Goal: Use online tool/utility: Use online tool/utility

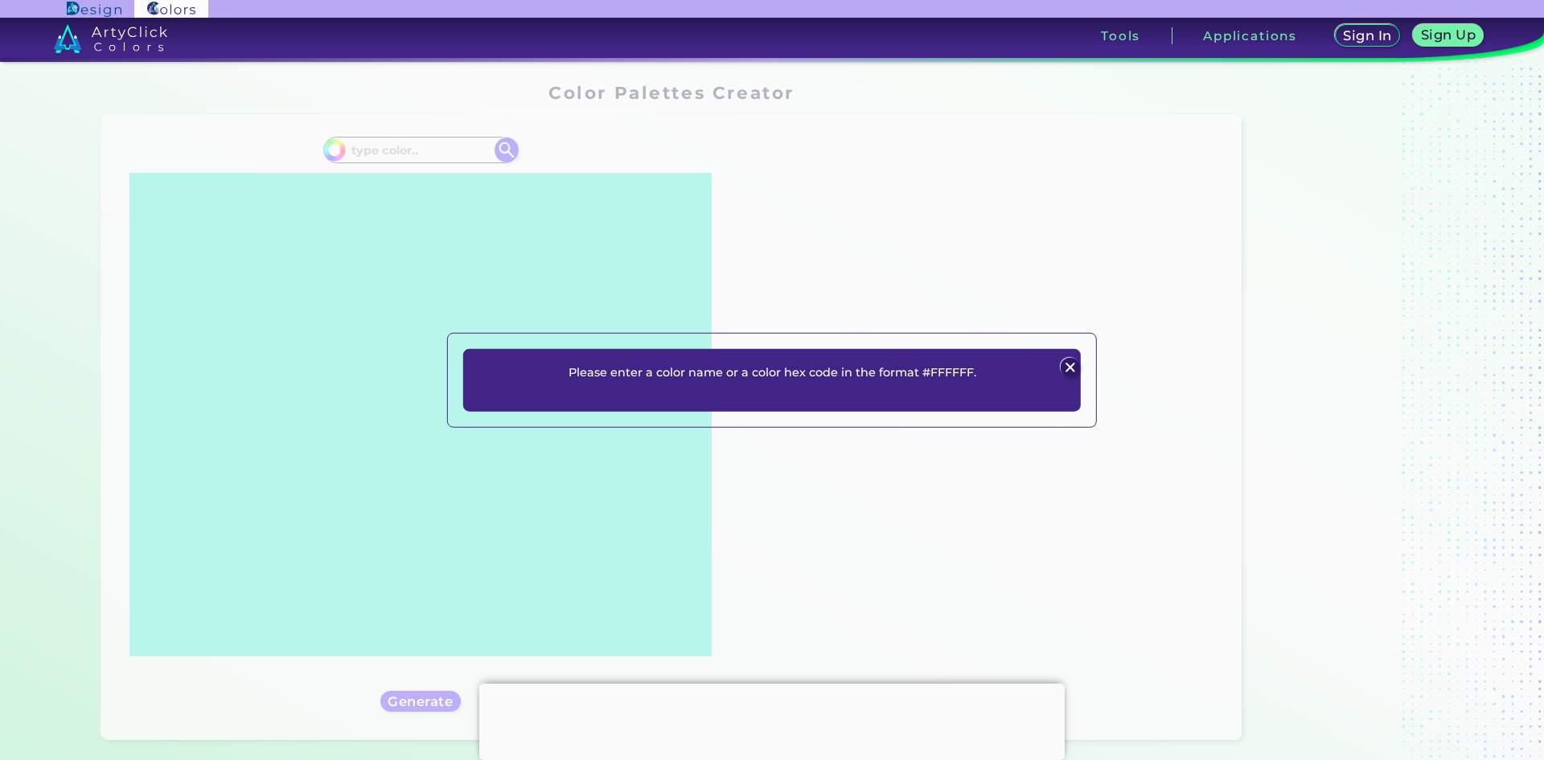
click at [1072, 364] on img at bounding box center [1069, 366] width 19 height 19
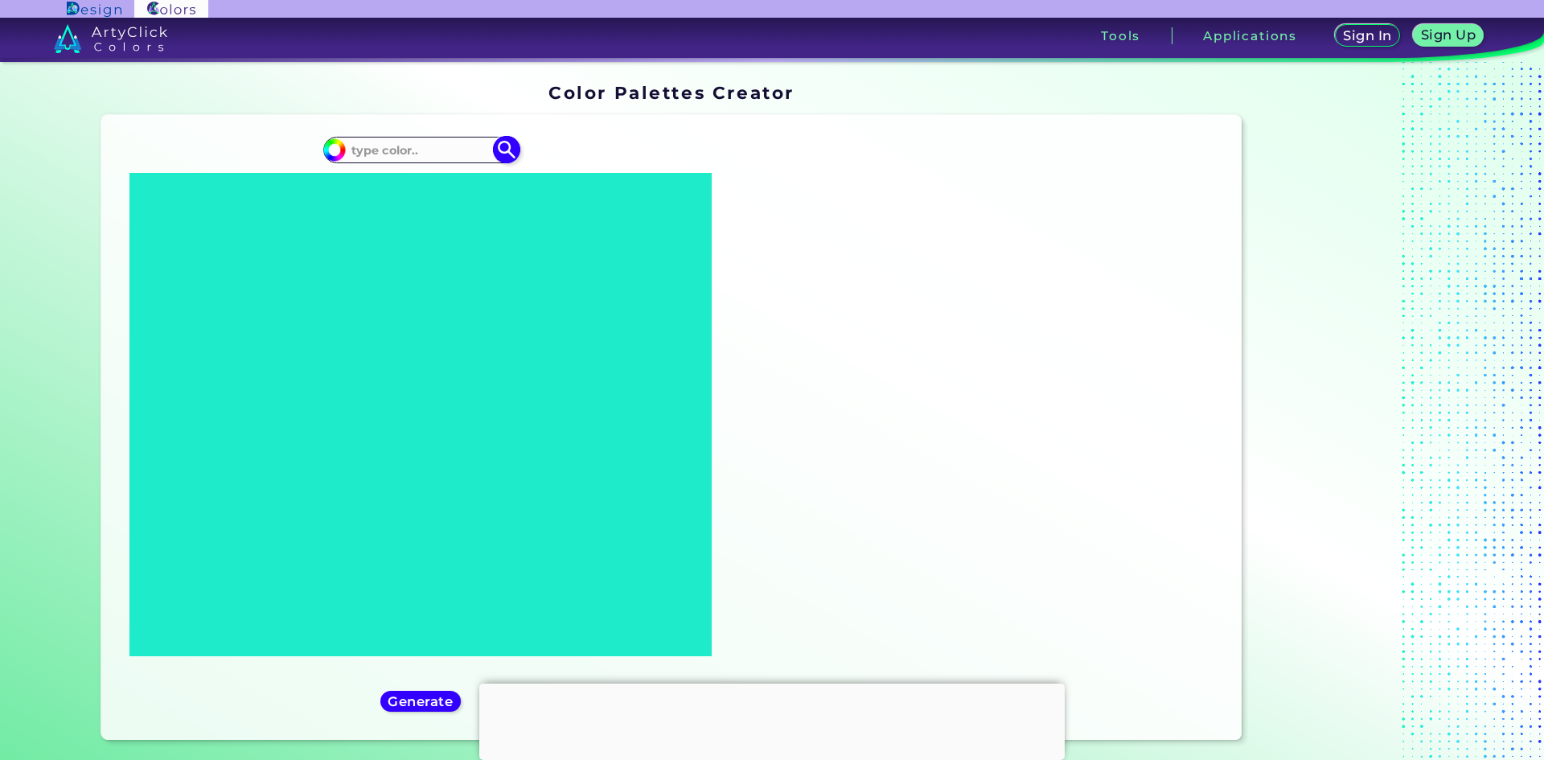
click at [432, 146] on input at bounding box center [421, 150] width 150 height 22
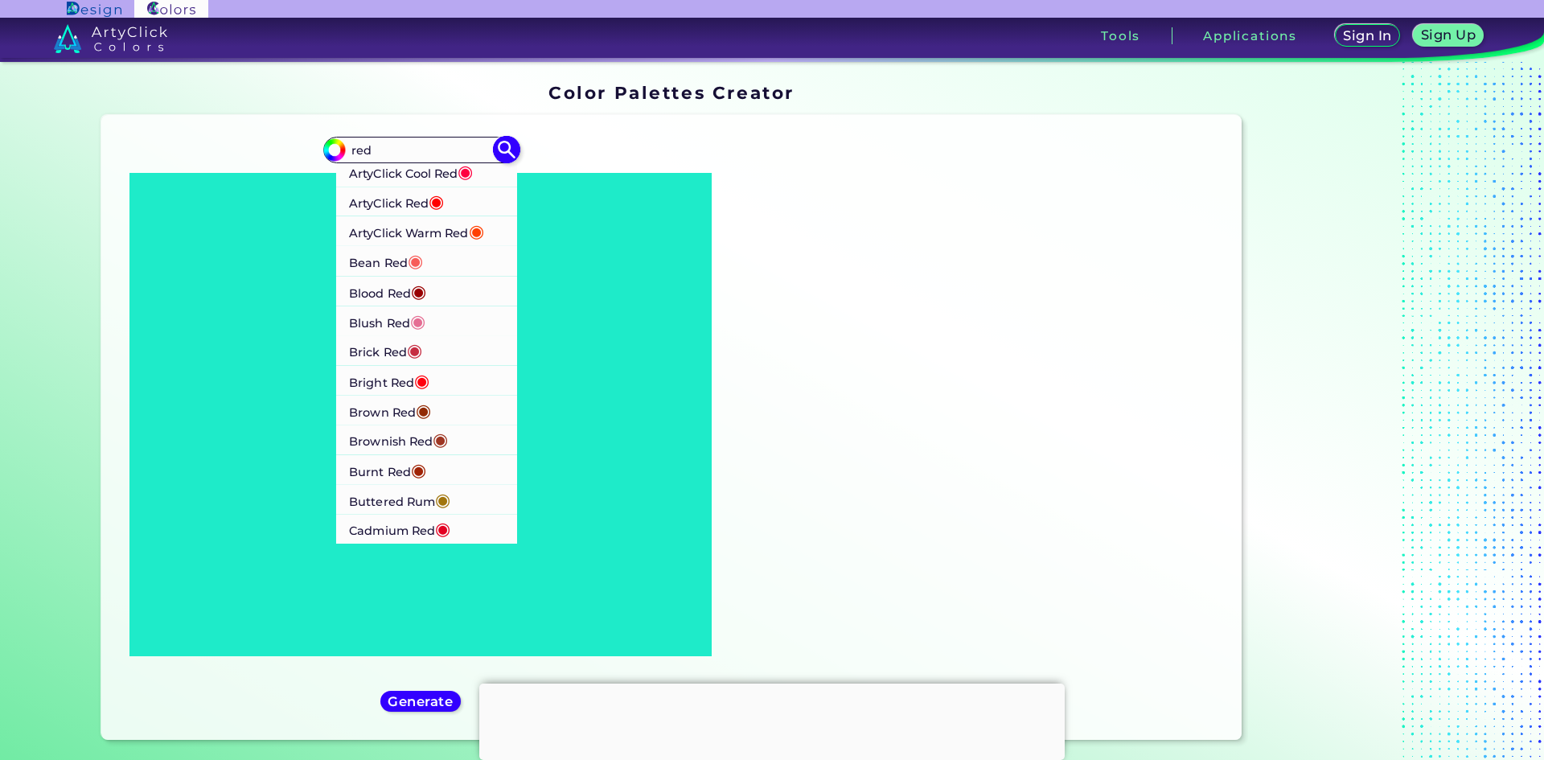
type input "red"
click at [449, 174] on p "ArtyClick Cool Red ◉" at bounding box center [411, 172] width 125 height 30
type input "#ff003f"
type input "#FF003F"
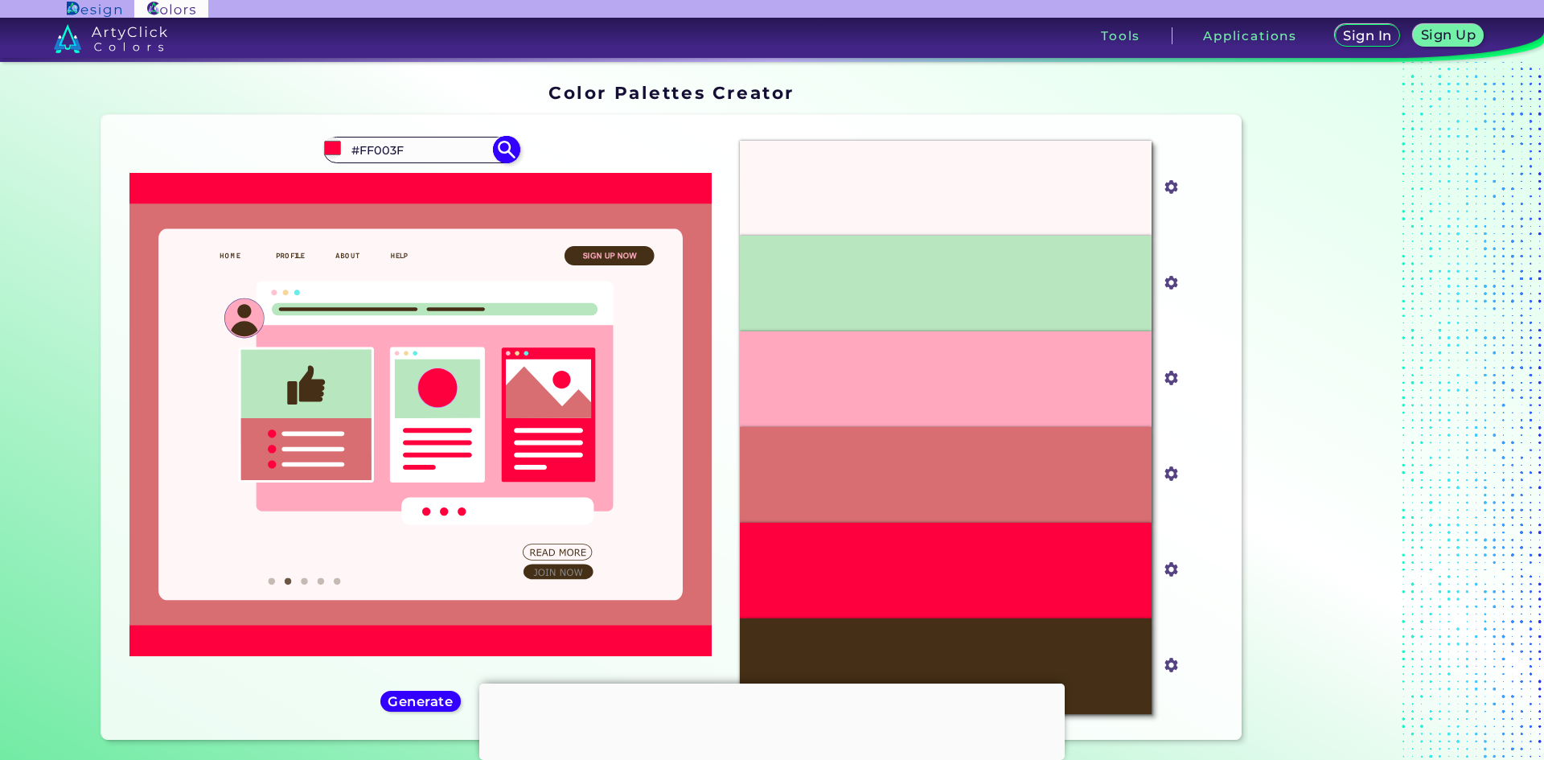
click at [498, 148] on img at bounding box center [506, 150] width 28 height 28
type input "#ff003f"
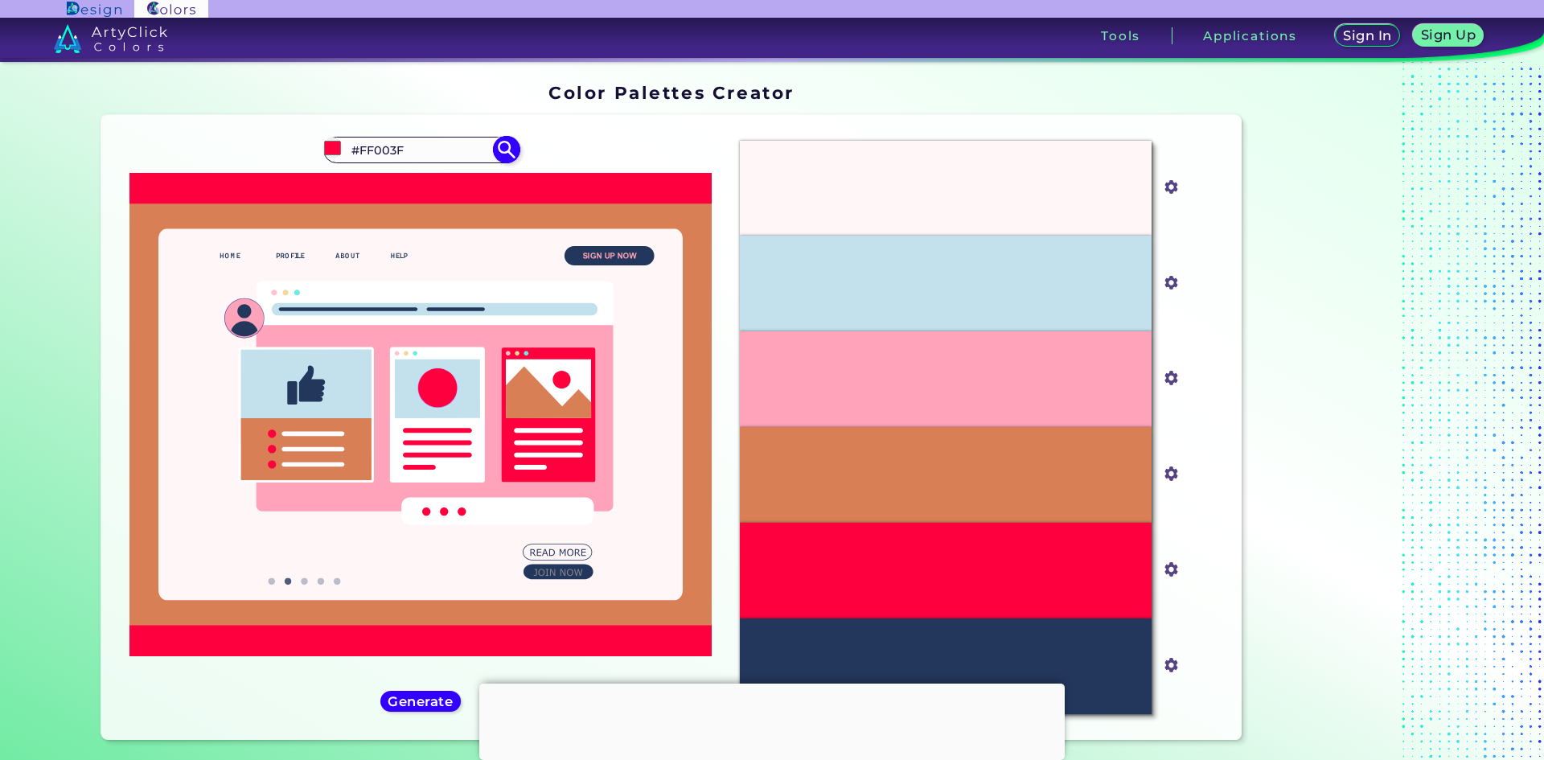
click at [412, 153] on input "#FF003F" at bounding box center [421, 150] width 150 height 22
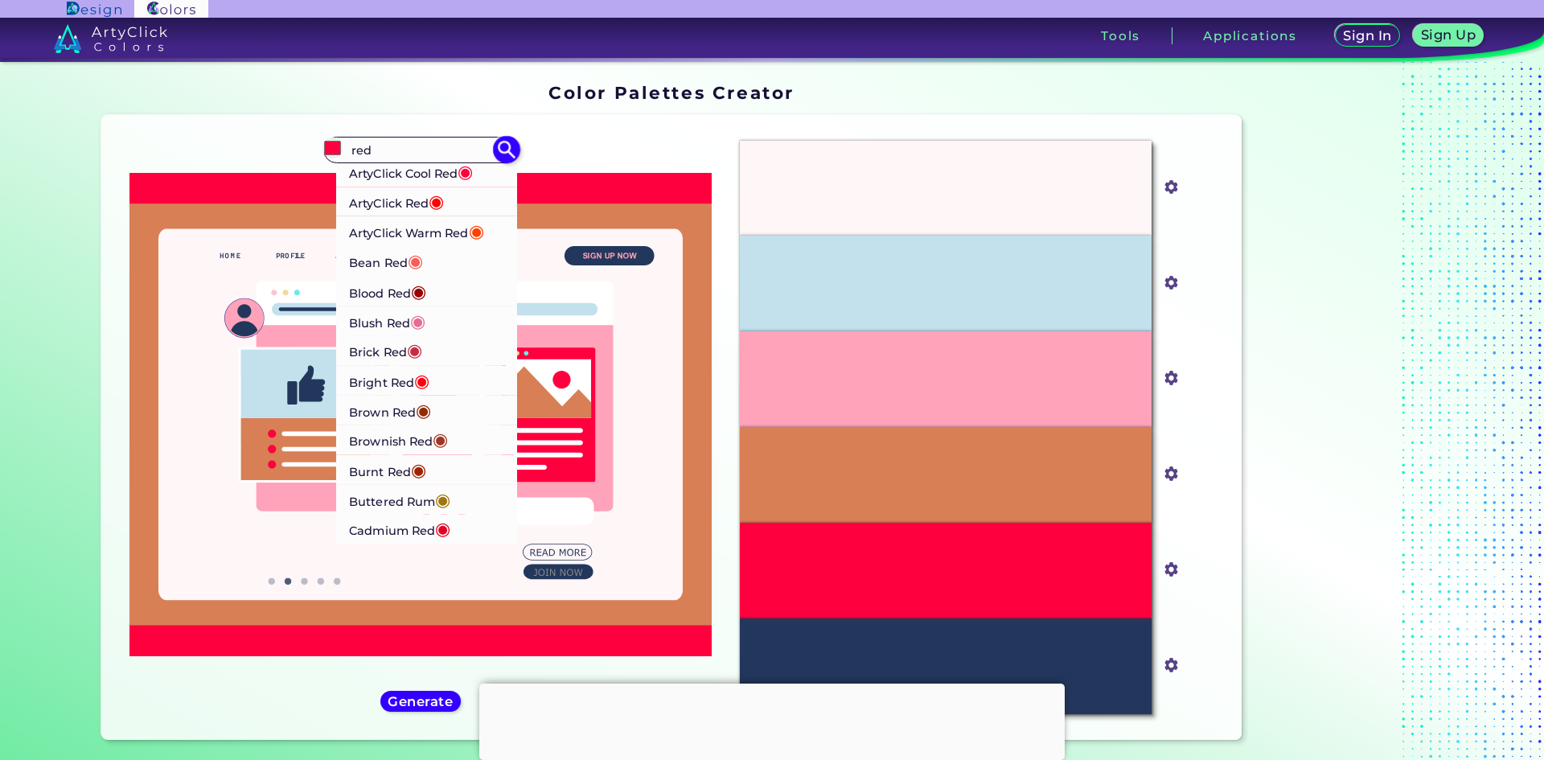
type input "red"
click at [404, 231] on p "ArtyClick Warm Red ◉" at bounding box center [416, 231] width 135 height 30
type input "#ff3f00"
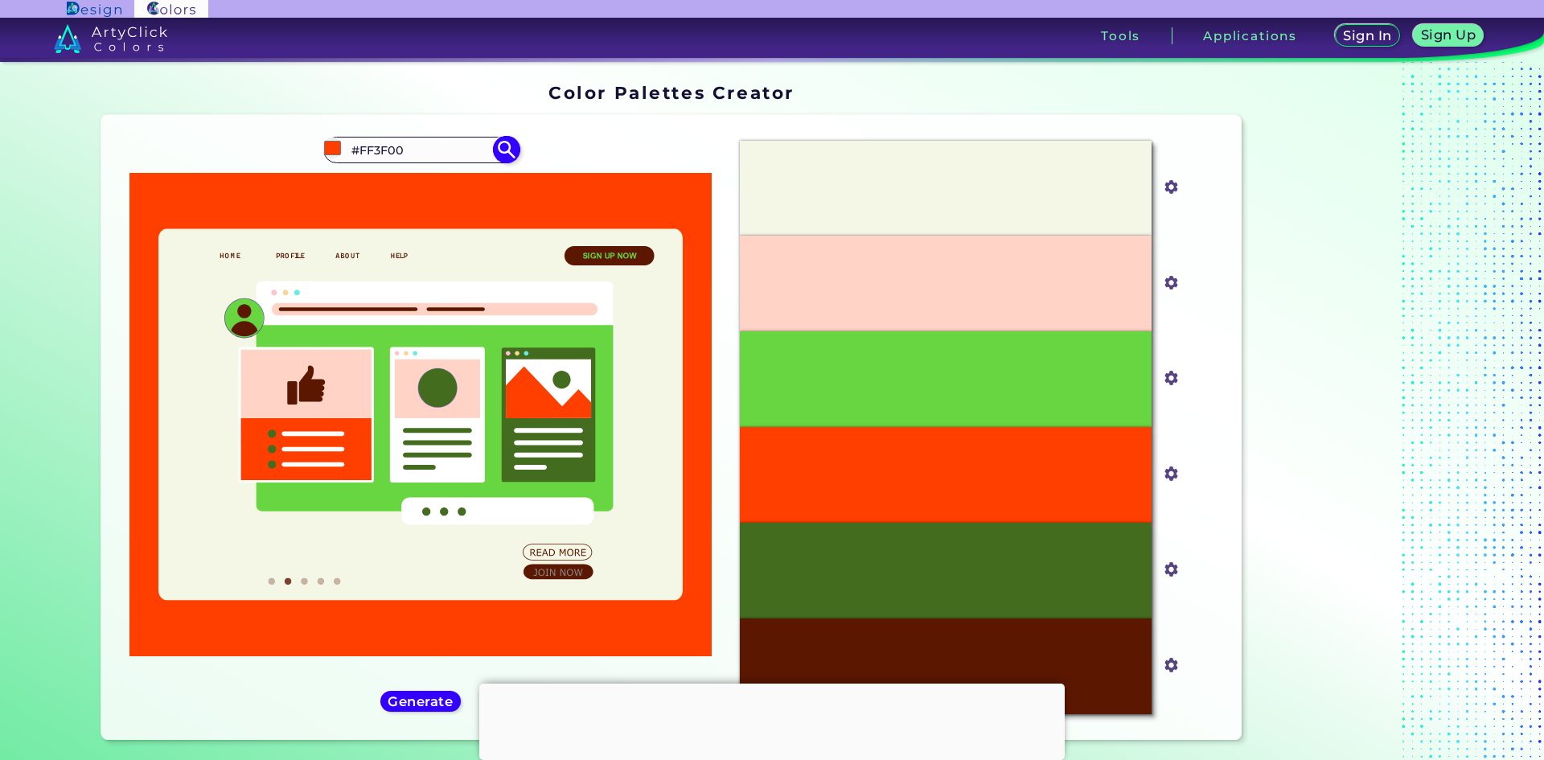
click at [411, 147] on input "#FF3F00" at bounding box center [421, 150] width 150 height 22
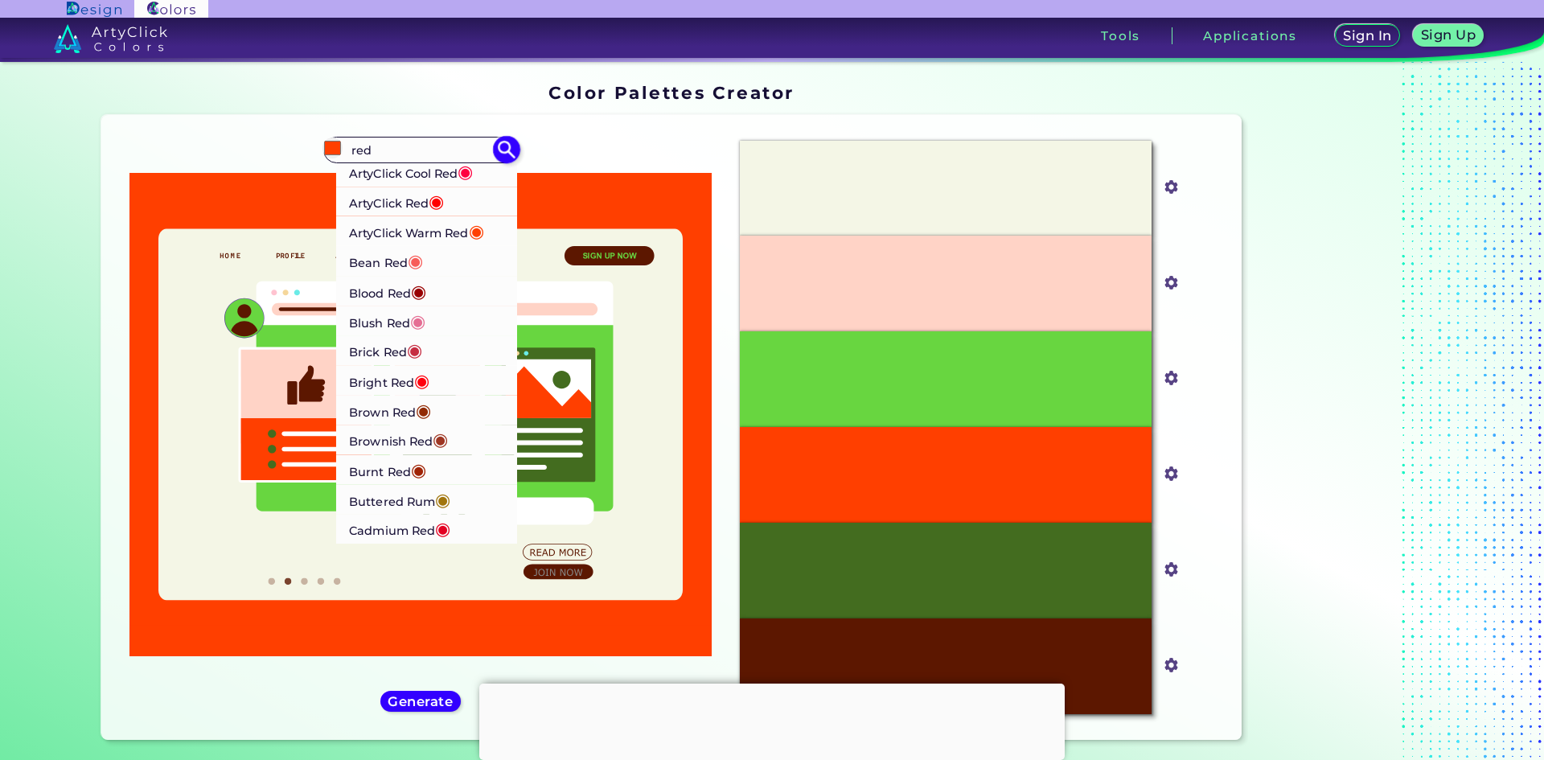
type input "red"
click at [371, 358] on p "Brick Red ◉" at bounding box center [385, 350] width 73 height 30
type input "#c62d42"
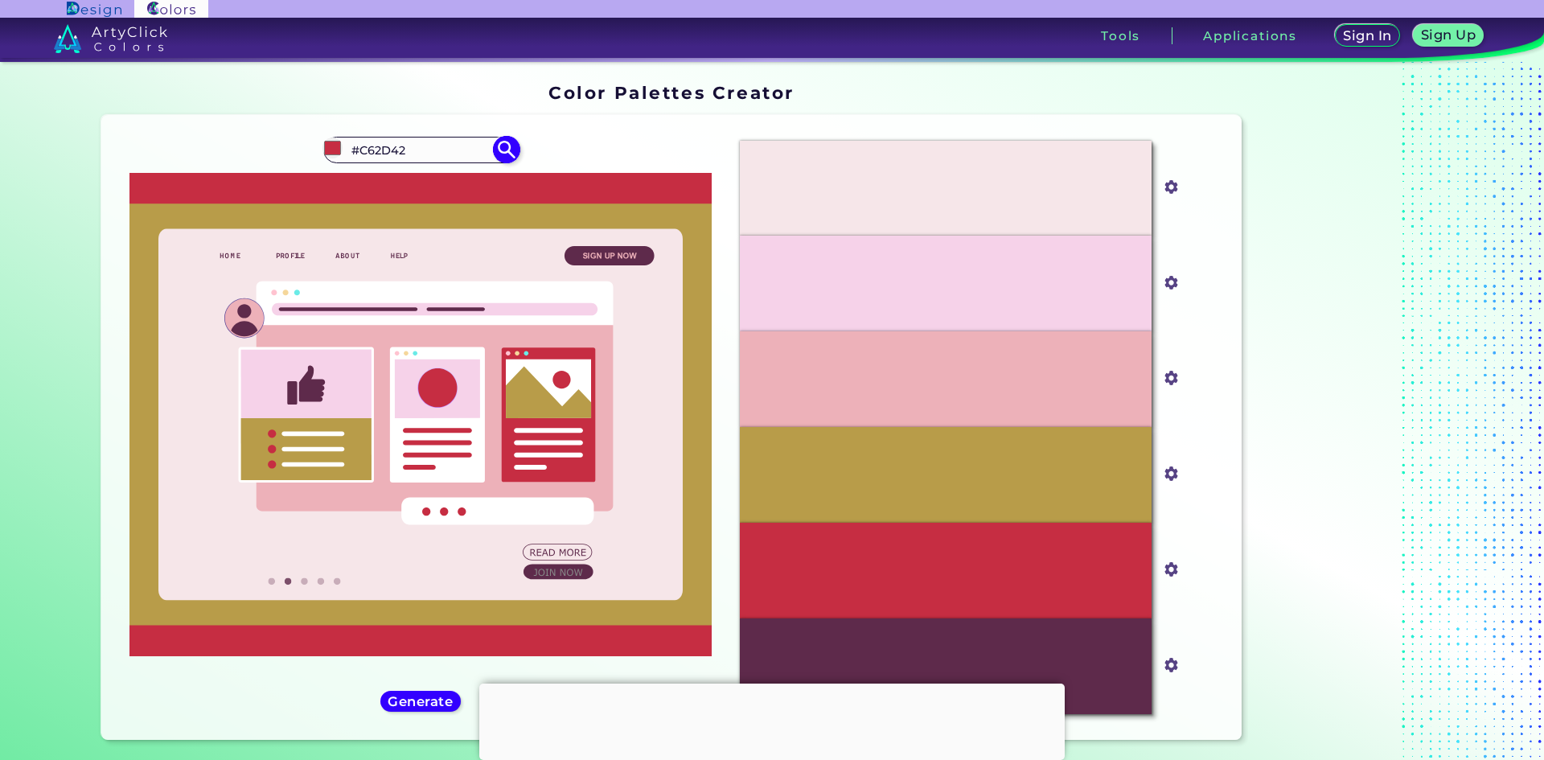
click at [411, 148] on input "#C62D42" at bounding box center [421, 150] width 150 height 22
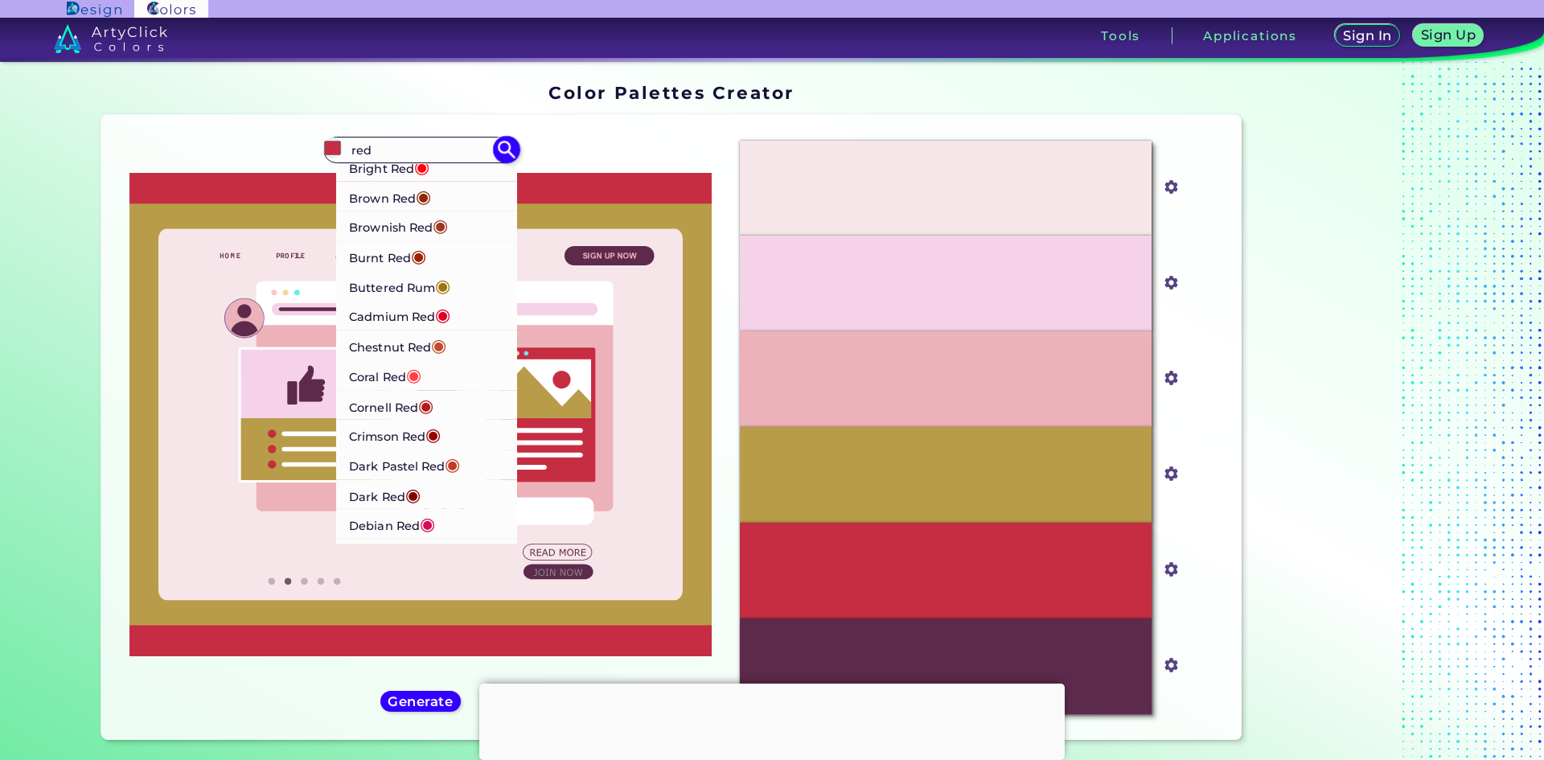
scroll to position [241, 0]
type input "red"
click at [435, 346] on li "Coral Red ◉" at bounding box center [427, 348] width 182 height 30
type input "#ff4040"
type input "#FF4040"
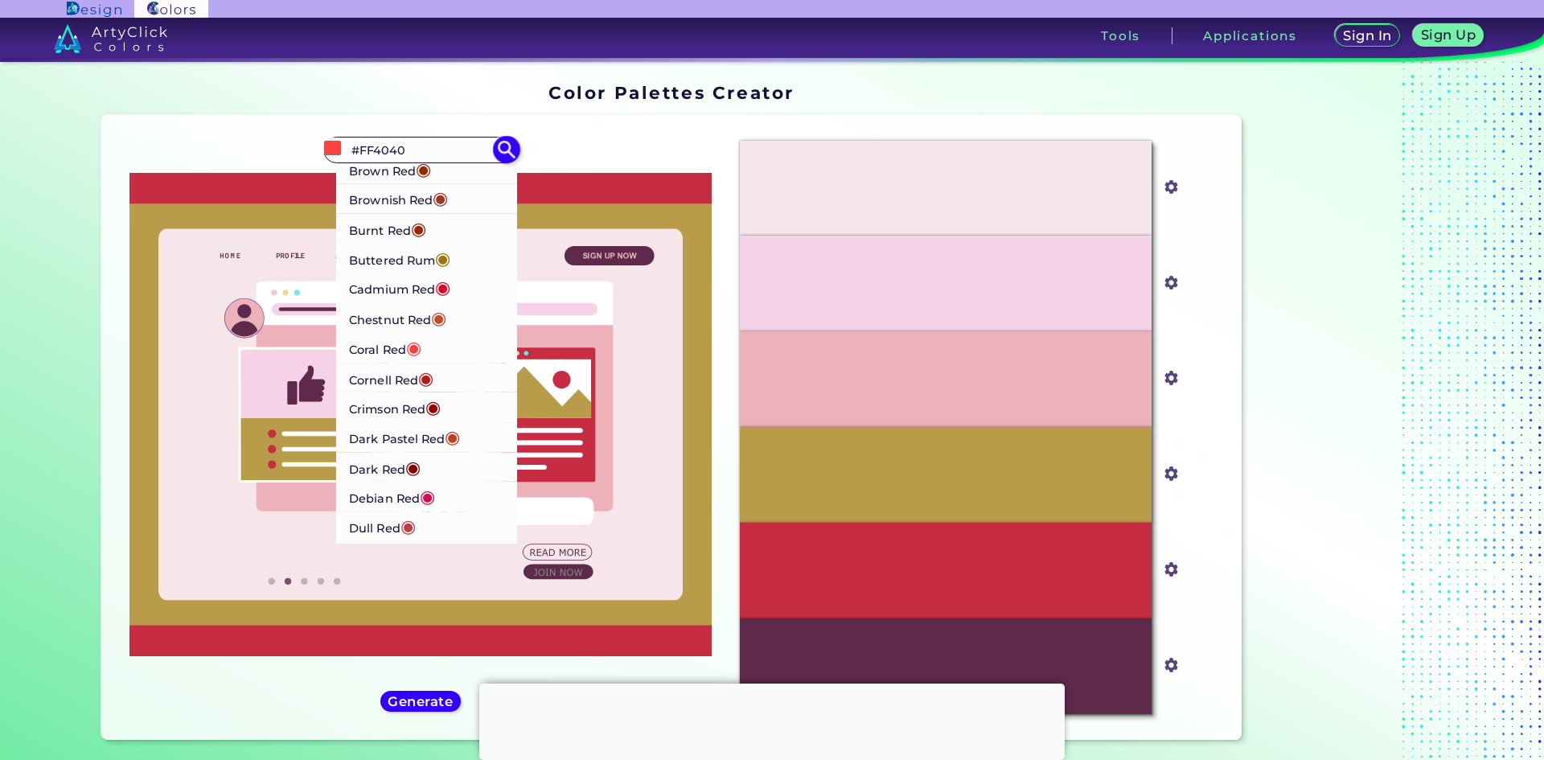
scroll to position [0, 0]
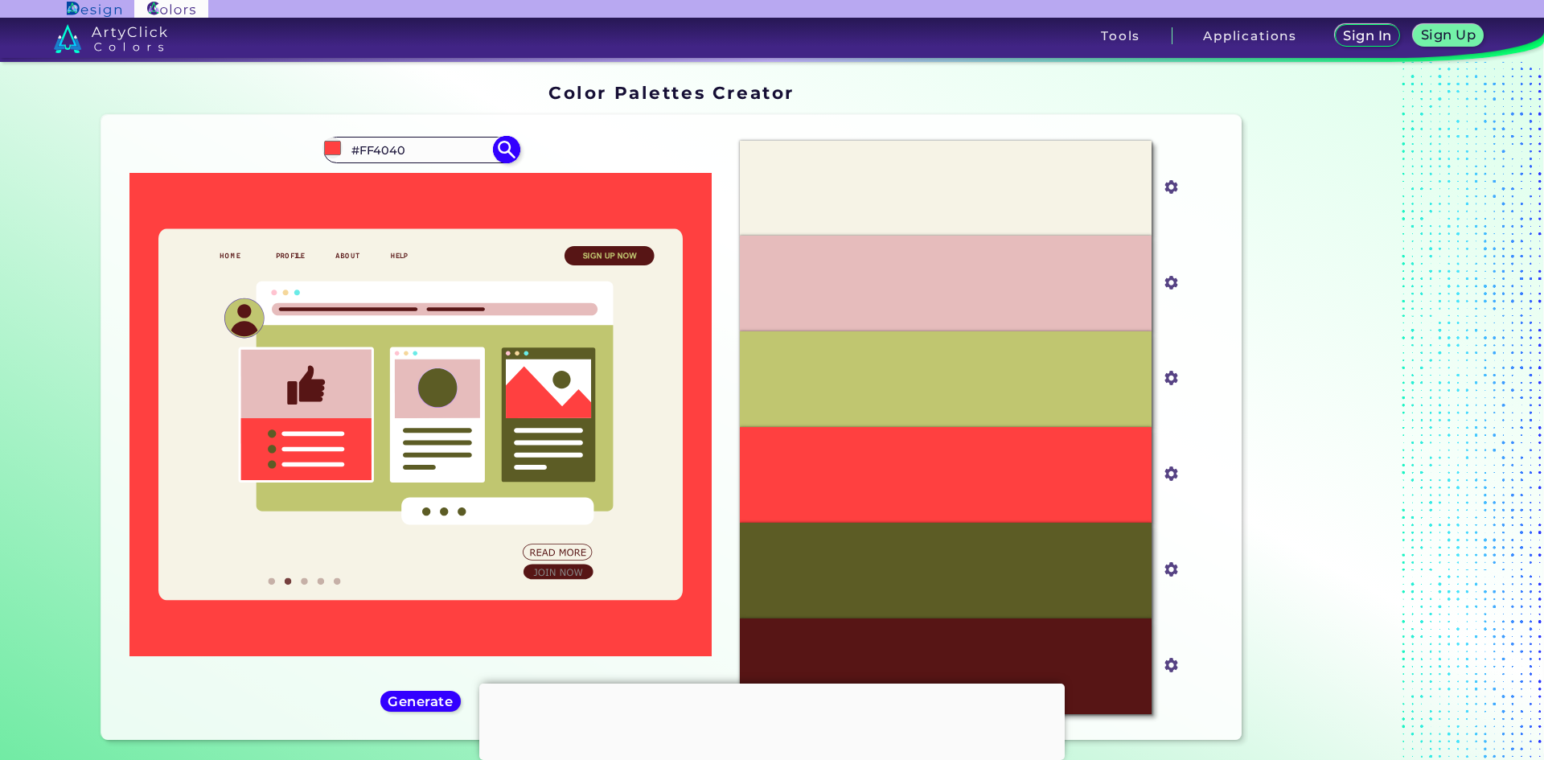
click at [371, 150] on input "#FF4040" at bounding box center [421, 150] width 150 height 22
